Goal: Task Accomplishment & Management: Manage account settings

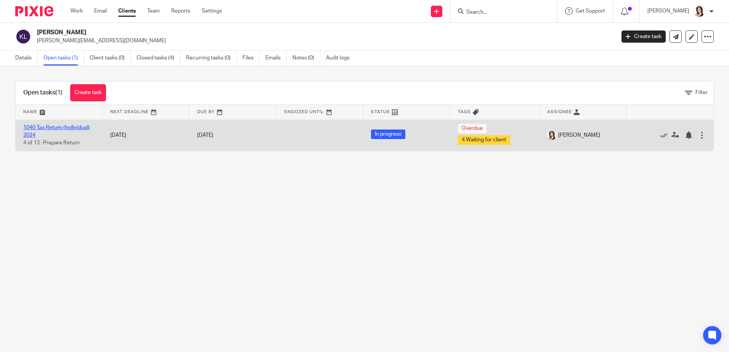
click at [45, 130] on link "1040 Tax Return (Individual) 2024" at bounding box center [56, 131] width 66 height 13
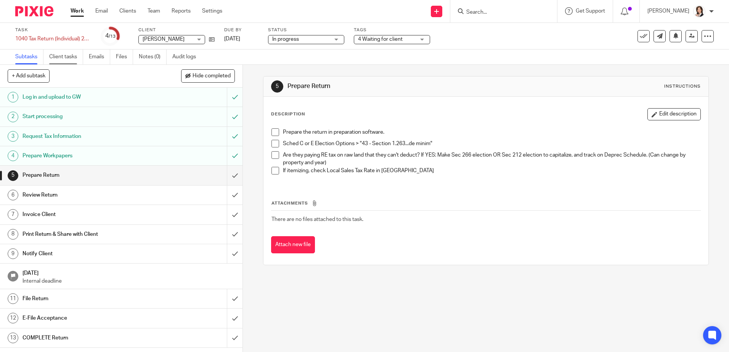
click at [67, 55] on link "Client tasks" at bounding box center [66, 57] width 34 height 15
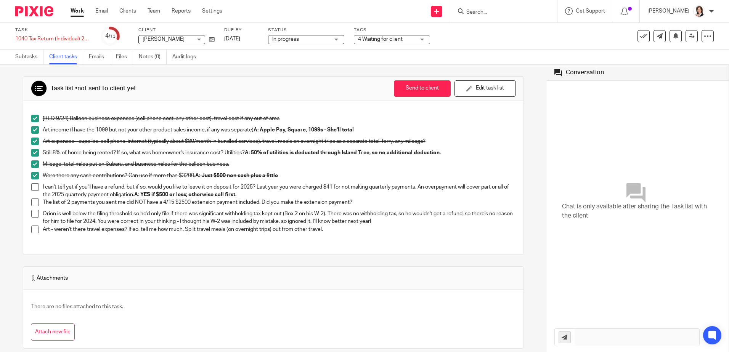
click at [35, 187] on span at bounding box center [35, 187] width 8 height 8
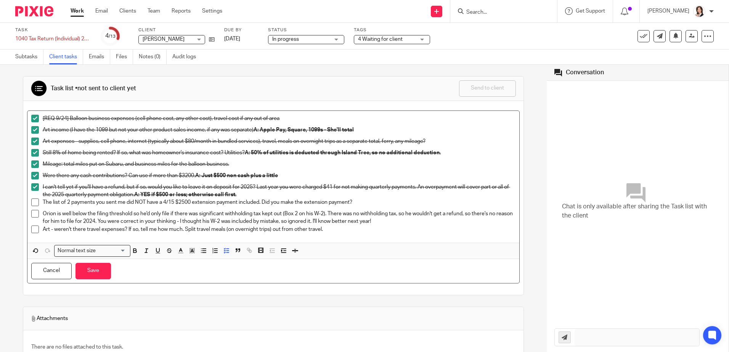
click at [34, 202] on span at bounding box center [35, 203] width 8 height 8
click at [36, 215] on span at bounding box center [35, 214] width 8 height 8
click at [92, 272] on button "Save" at bounding box center [93, 271] width 35 height 16
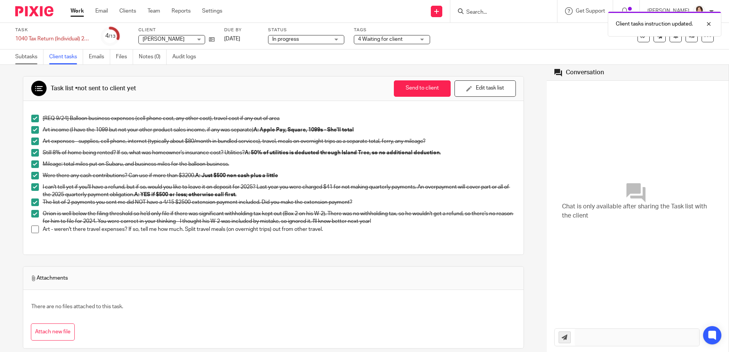
click at [27, 54] on link "Subtasks" at bounding box center [29, 57] width 28 height 15
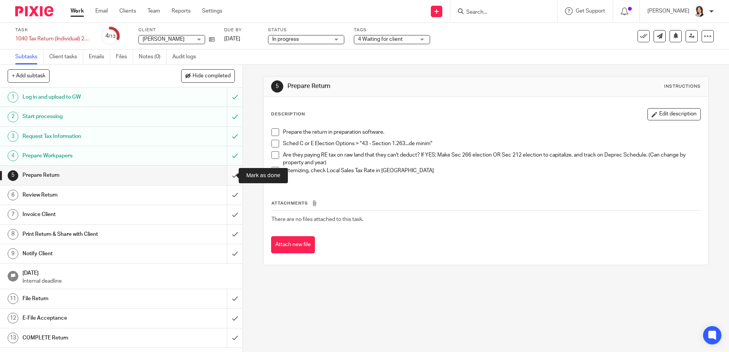
click at [224, 175] on input "submit" at bounding box center [121, 175] width 243 height 19
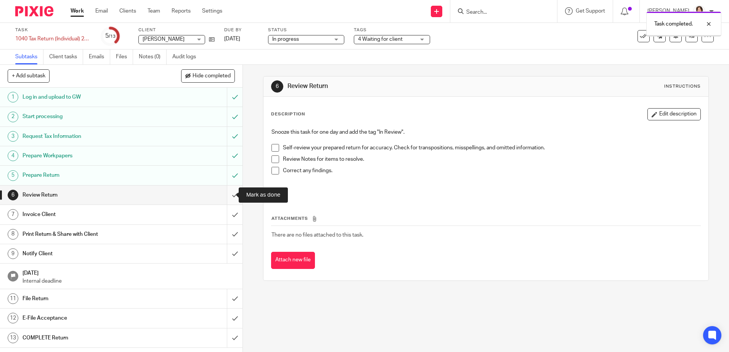
click at [227, 193] on input "submit" at bounding box center [121, 195] width 243 height 19
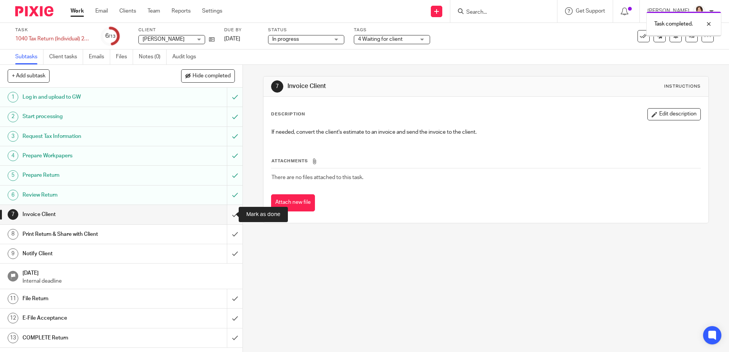
click at [226, 214] on input "submit" at bounding box center [121, 214] width 243 height 19
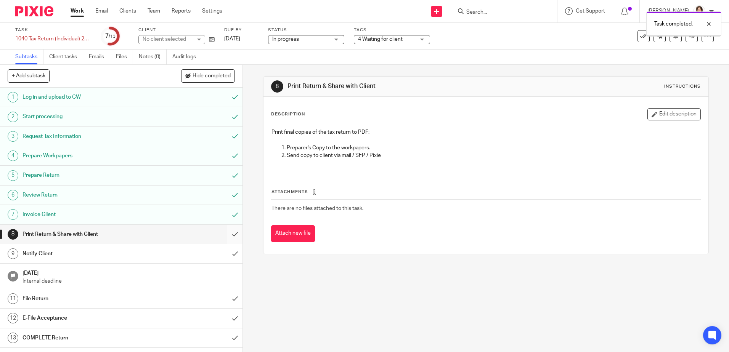
click at [228, 232] on input "submit" at bounding box center [121, 234] width 243 height 19
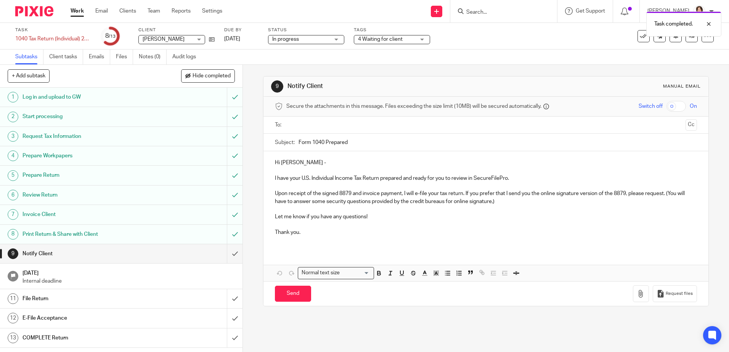
click at [334, 122] on input "text" at bounding box center [485, 125] width 393 height 9
click at [353, 122] on input "text" at bounding box center [518, 126] width 330 height 15
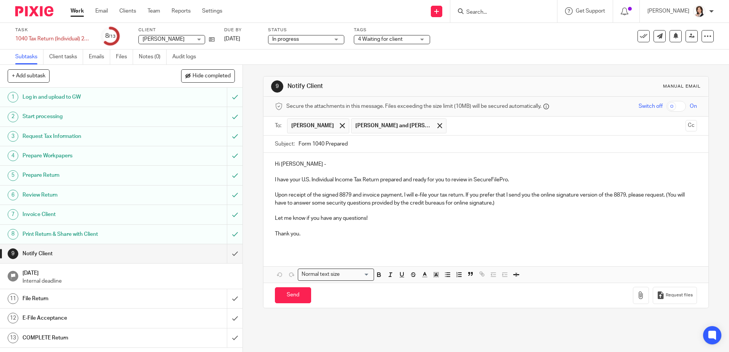
click at [292, 166] on p "Hi Kelly -" at bounding box center [486, 165] width 422 height 8
click at [292, 295] on input "Send" at bounding box center [293, 296] width 36 height 16
type input "Sent"
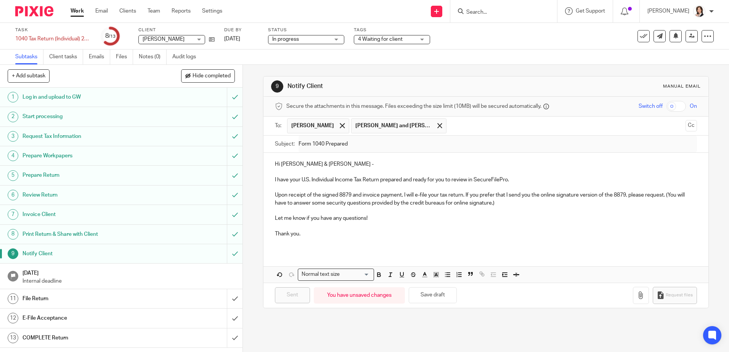
click at [423, 38] on div "4 Waiting for client" at bounding box center [392, 39] width 76 height 9
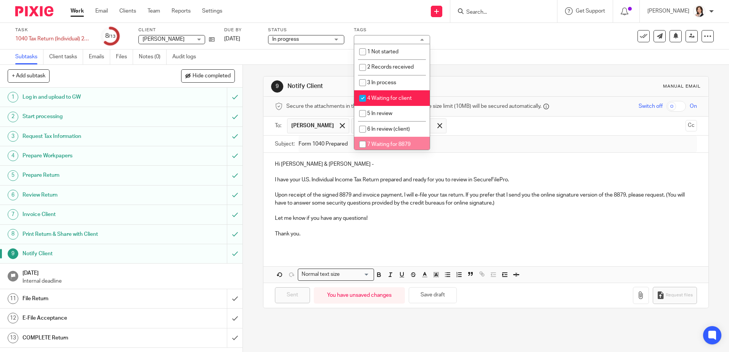
click at [359, 142] on input "checkbox" at bounding box center [363, 144] width 14 height 14
checkbox input "true"
drag, startPoint x: 362, startPoint y: 95, endPoint x: 369, endPoint y: 89, distance: 9.4
click at [362, 95] on input "checkbox" at bounding box center [363, 98] width 14 height 14
checkbox input "false"
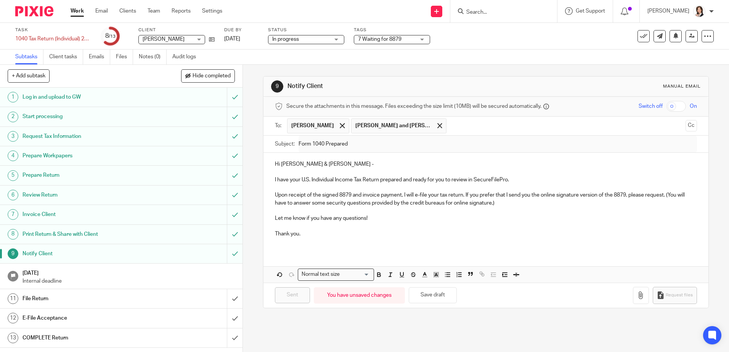
click at [492, 7] on form at bounding box center [506, 11] width 81 height 10
click at [488, 10] on input "Search" at bounding box center [500, 12] width 69 height 7
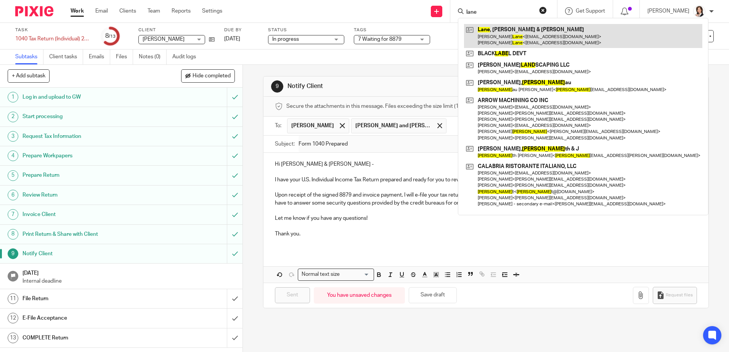
type input "lane"
click at [487, 39] on link at bounding box center [583, 36] width 238 height 24
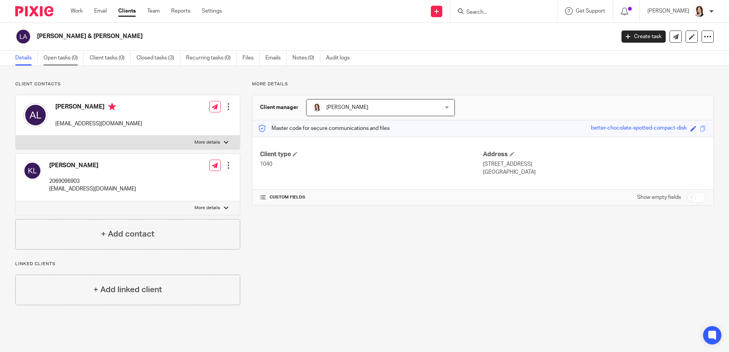
click at [63, 61] on link "Open tasks (0)" at bounding box center [63, 58] width 40 height 15
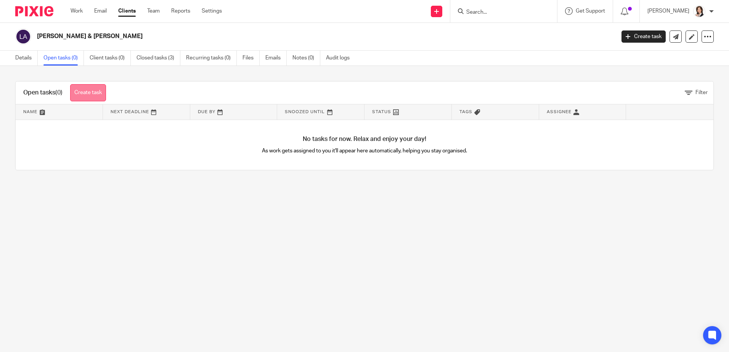
click at [87, 92] on link "Create task" at bounding box center [88, 92] width 36 height 17
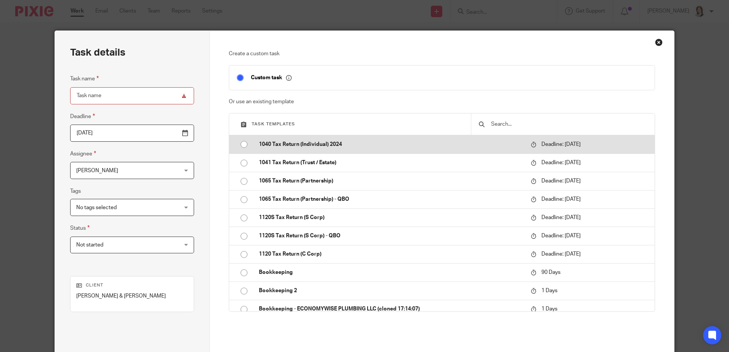
click at [241, 145] on input "radio" at bounding box center [244, 144] width 14 height 14
type input "2025-04-15"
type input "1040 Tax Return (Individual) 2024"
checkbox input "false"
radio input "false"
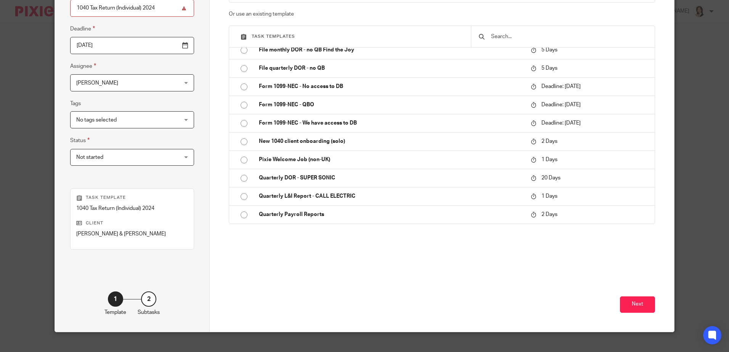
scroll to position [98, 0]
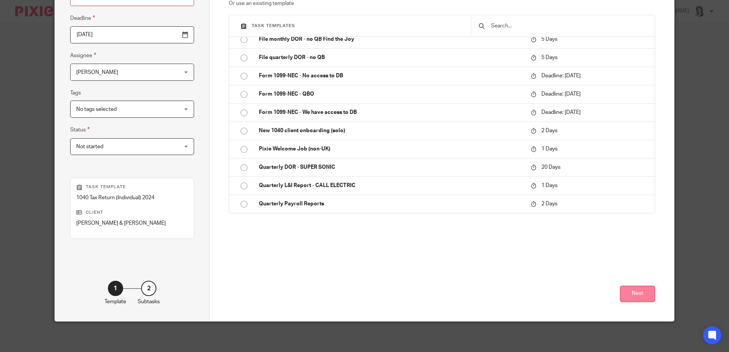
click at [637, 291] on button "Next" at bounding box center [637, 294] width 35 height 16
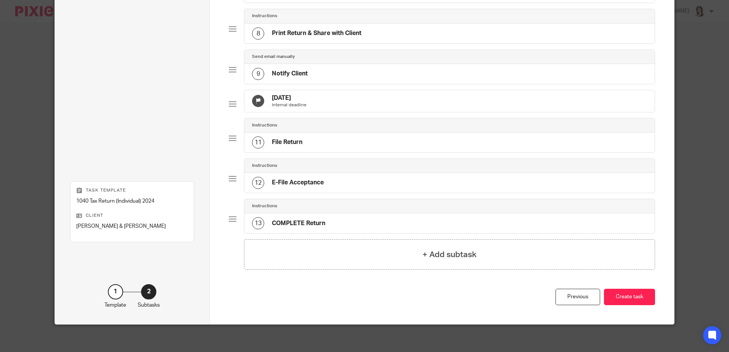
scroll to position [353, 0]
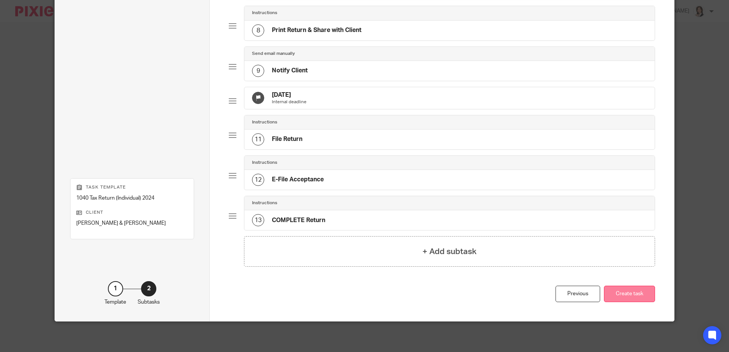
click at [627, 291] on button "Create task" at bounding box center [629, 294] width 51 height 16
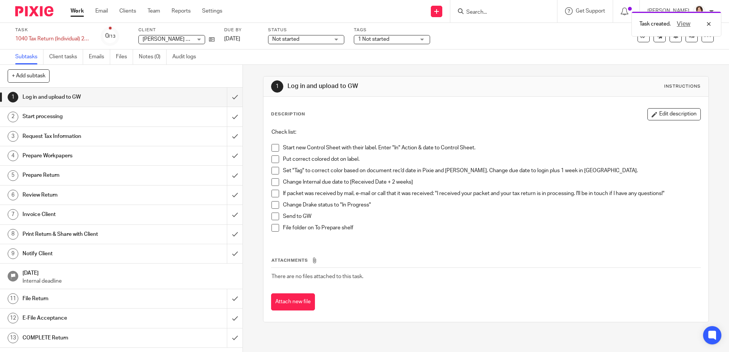
click at [406, 37] on span "1 Not started" at bounding box center [386, 39] width 57 height 8
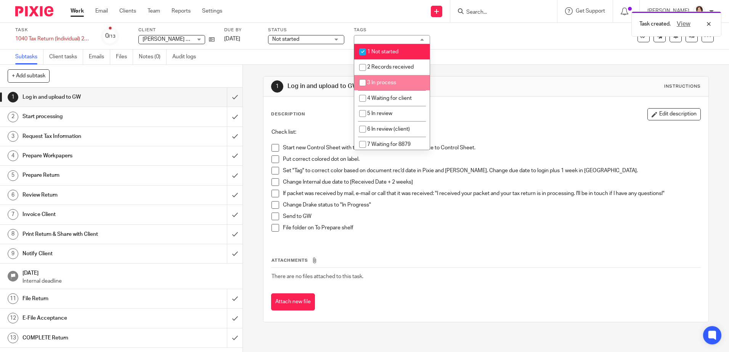
click at [367, 84] on input "checkbox" at bounding box center [363, 83] width 14 height 14
checkbox input "true"
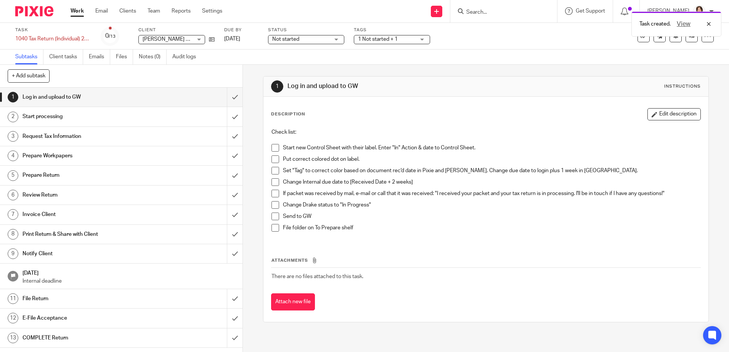
click at [321, 42] on span "Not started" at bounding box center [300, 39] width 57 height 8
click at [320, 63] on li "In progress" at bounding box center [307, 68] width 76 height 16
click at [276, 145] on span at bounding box center [276, 148] width 8 height 8
click at [274, 169] on span at bounding box center [276, 171] width 8 height 8
drag, startPoint x: 274, startPoint y: 160, endPoint x: 274, endPoint y: 170, distance: 9.9
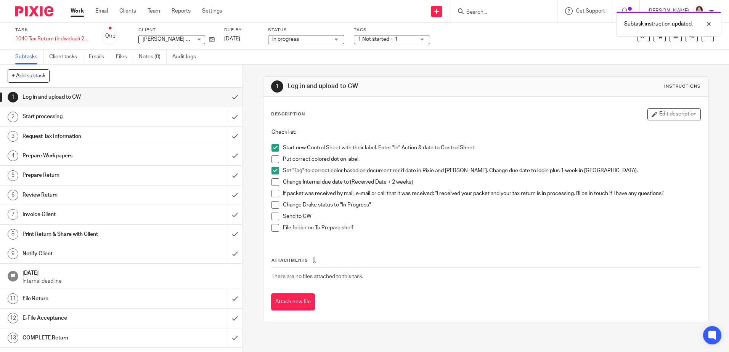
click at [274, 160] on span at bounding box center [276, 160] width 8 height 8
click at [273, 182] on span at bounding box center [276, 183] width 8 height 8
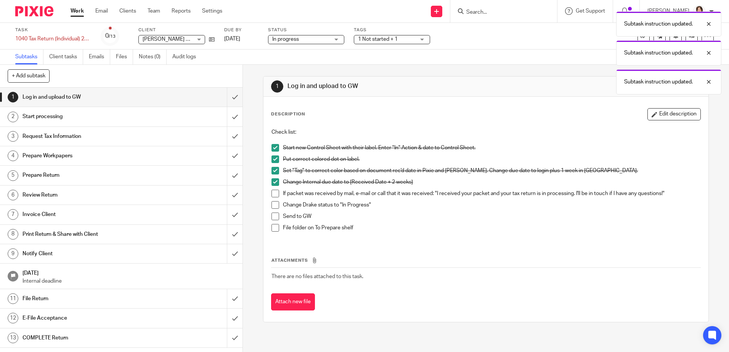
click at [274, 194] on span at bounding box center [276, 194] width 8 height 8
click at [272, 206] on span at bounding box center [276, 205] width 8 height 8
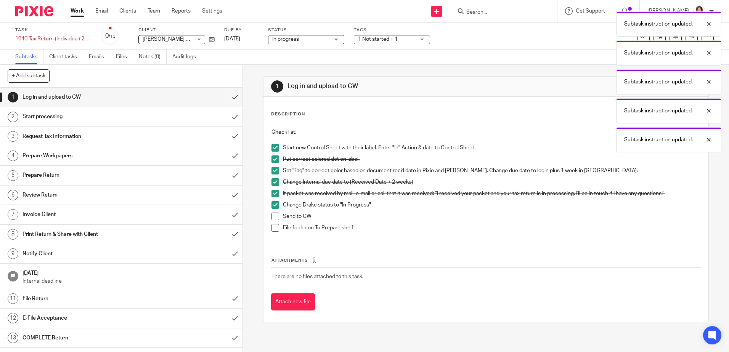
click at [272, 217] on span at bounding box center [276, 217] width 8 height 8
click at [275, 228] on span at bounding box center [276, 228] width 8 height 8
click at [228, 98] on input "submit" at bounding box center [121, 97] width 243 height 19
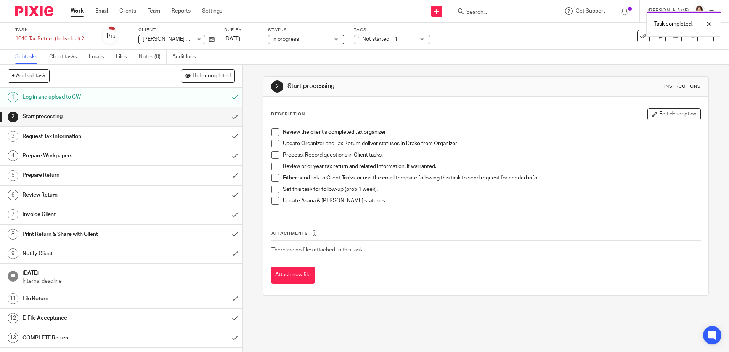
click at [473, 16] on div "Task completed." at bounding box center [543, 22] width 357 height 29
click at [474, 12] on div "Task completed." at bounding box center [543, 22] width 357 height 29
click at [489, 11] on div "Task completed." at bounding box center [543, 22] width 357 height 29
click at [486, 12] on input "Search" at bounding box center [500, 12] width 69 height 7
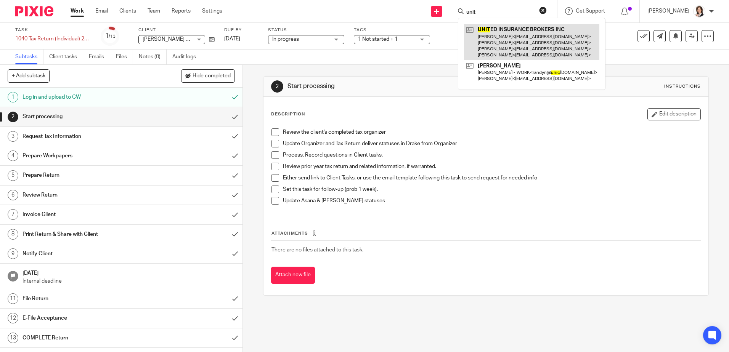
type input "unit"
click at [527, 42] on link at bounding box center [531, 42] width 135 height 36
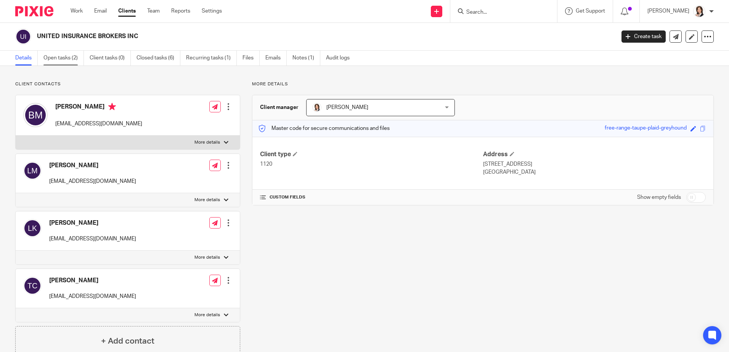
click at [66, 56] on link "Open tasks (2)" at bounding box center [63, 58] width 40 height 15
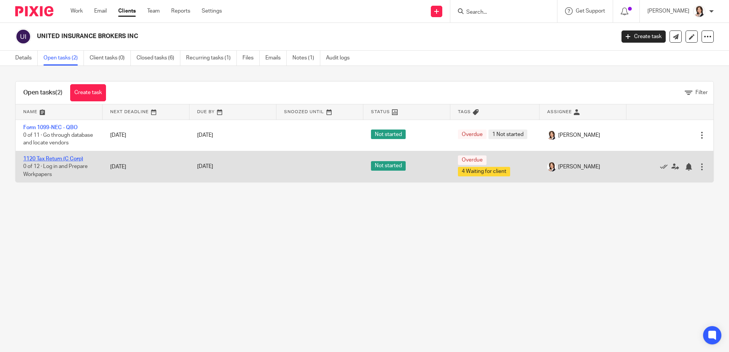
click at [52, 160] on link "1120 Tax Return (C Corp)" at bounding box center [53, 158] width 60 height 5
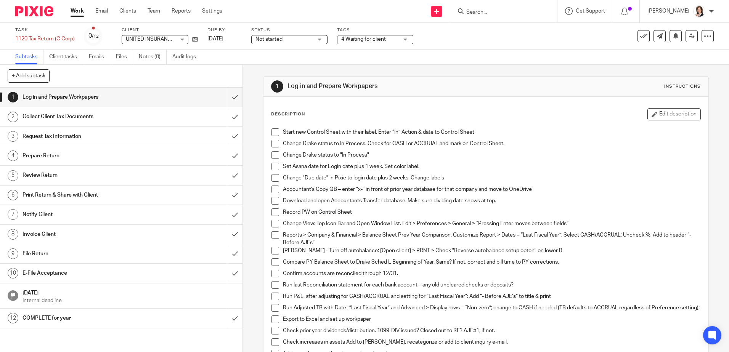
click at [322, 41] on div "Not started Not started" at bounding box center [289, 39] width 76 height 9
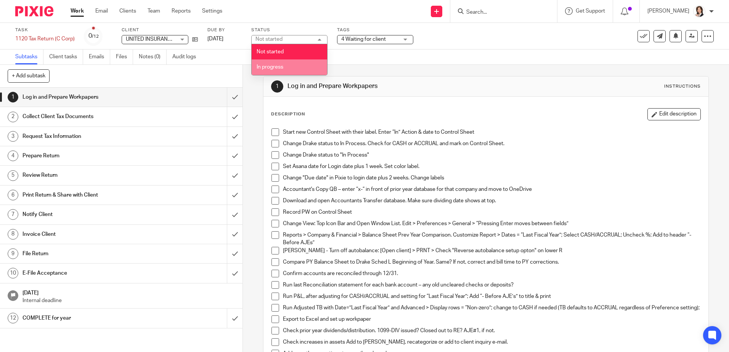
click at [291, 71] on li "In progress" at bounding box center [290, 68] width 76 height 16
